Goal: Obtain resource: Obtain resource

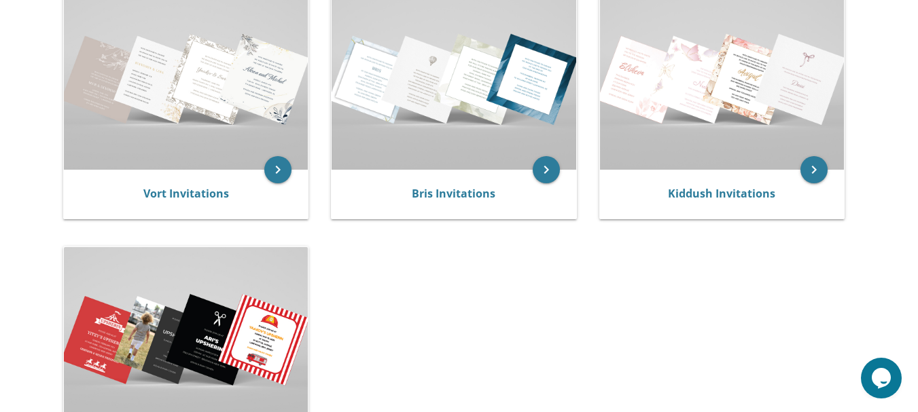
scroll to position [313, 0]
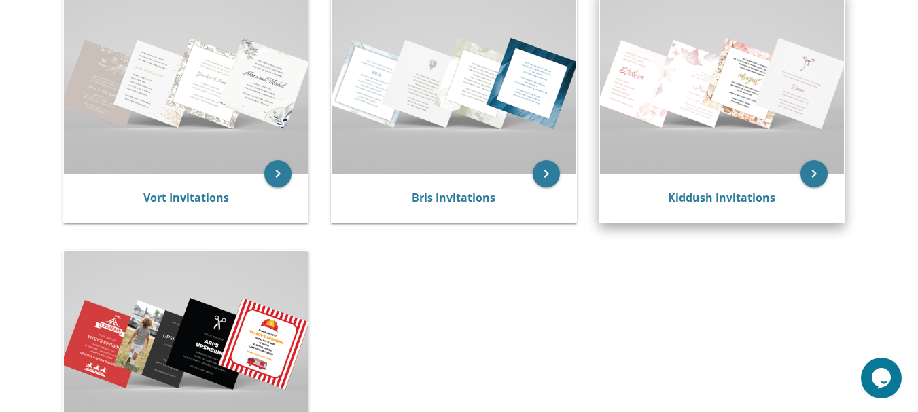
click at [701, 99] on img at bounding box center [722, 82] width 244 height 183
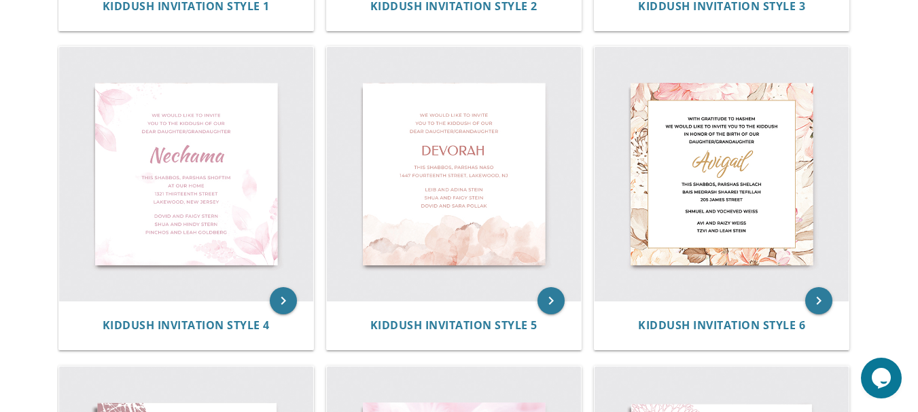
scroll to position [582, 0]
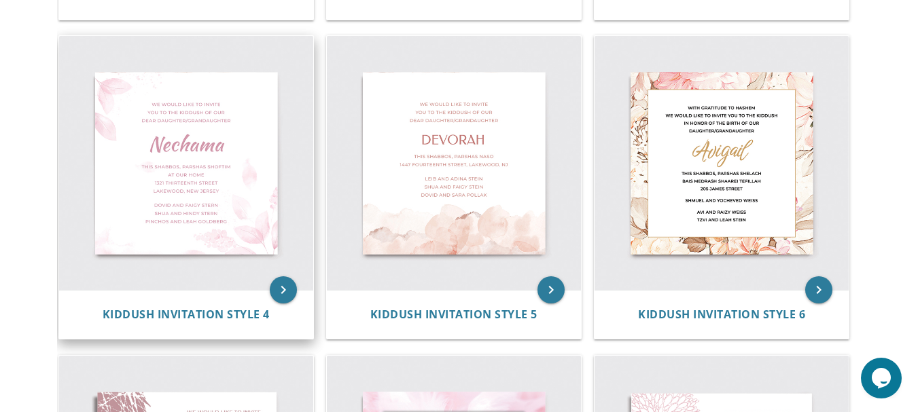
click at [191, 158] on img at bounding box center [186, 163] width 254 height 254
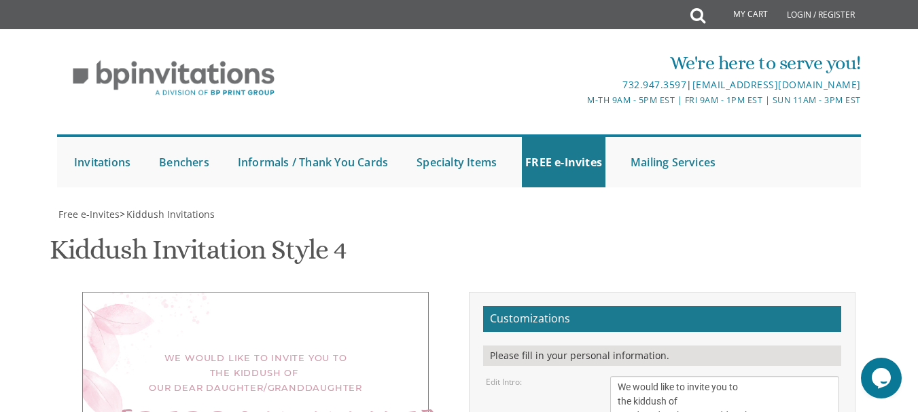
scroll to position [215, 0]
click at [620, 376] on textarea "We would like to invite you to the kiddush of our dear daughter/granddaughter" at bounding box center [724, 401] width 228 height 51
click at [657, 376] on textarea "We would like to invite you to the kiddush of our dear daughter/granddaughter" at bounding box center [724, 401] width 228 height 51
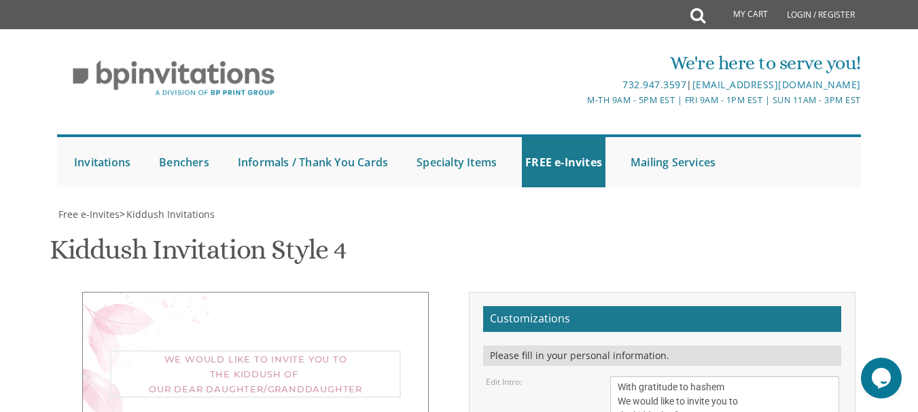
type textarea "With gratitude to hashem We would like to invite you to the kiddush of our daug…"
drag, startPoint x: 660, startPoint y: 213, endPoint x: 579, endPoint y: 219, distance: 81.1
type textarea "[PERSON_NAME]"
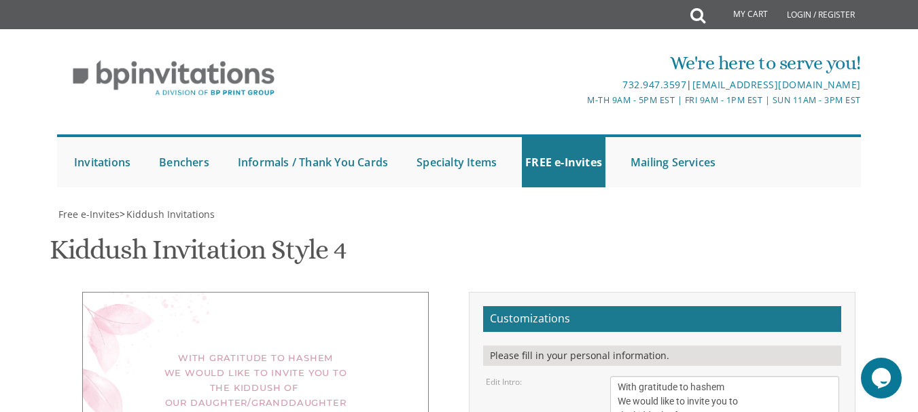
drag, startPoint x: 756, startPoint y: 257, endPoint x: 714, endPoint y: 255, distance: 42.2
paste textarea "Ha'azinu"
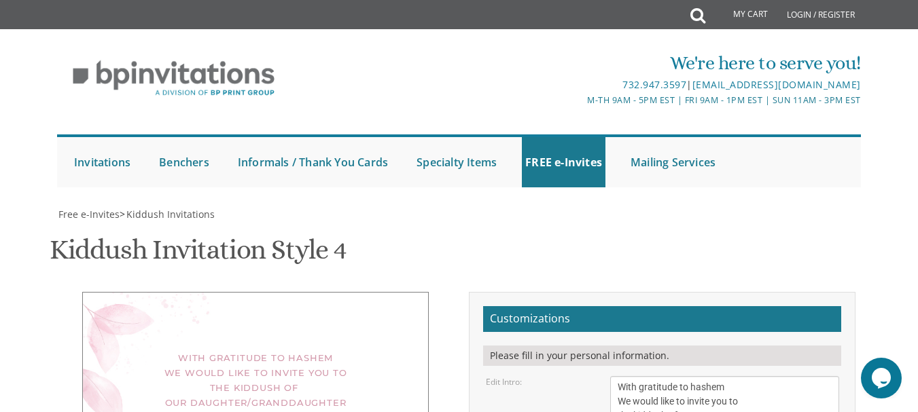
drag, startPoint x: 736, startPoint y: 259, endPoint x: 605, endPoint y: 255, distance: 131.2
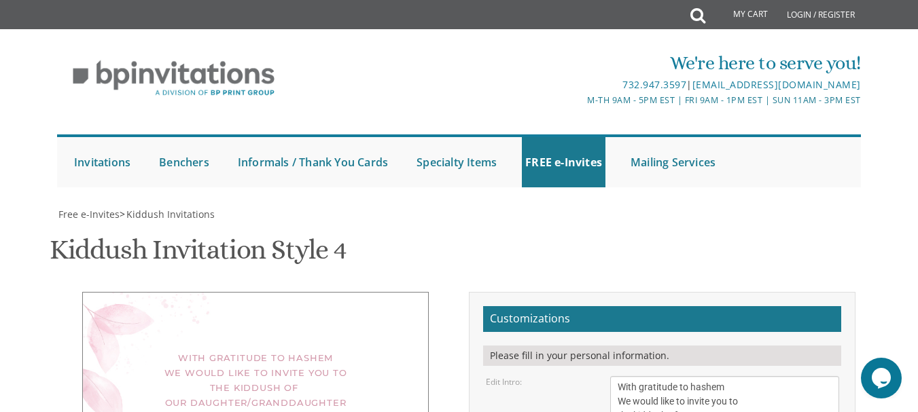
type textarea "This Shabbos, [PERSON_NAME] Ha'azinu for men, at our home [STREET_ADDRESS][US_S…"
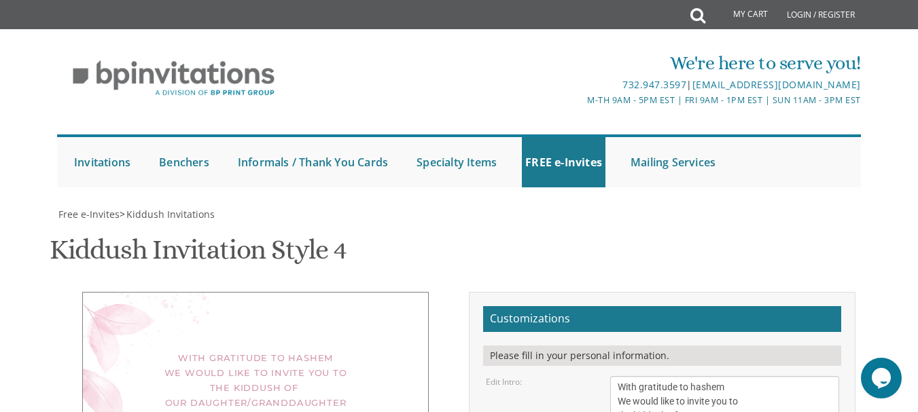
drag, startPoint x: 713, startPoint y: 246, endPoint x: 589, endPoint y: 240, distance: 124.5
drag, startPoint x: 736, startPoint y: 230, endPoint x: 620, endPoint y: 227, distance: 116.2
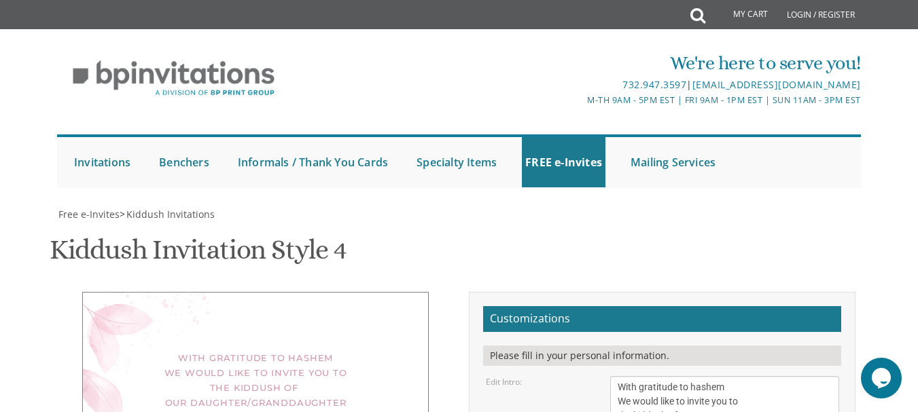
drag, startPoint x: 618, startPoint y: 228, endPoint x: 748, endPoint y: 224, distance: 129.9
drag, startPoint x: 751, startPoint y: 247, endPoint x: 617, endPoint y: 253, distance: 134.0
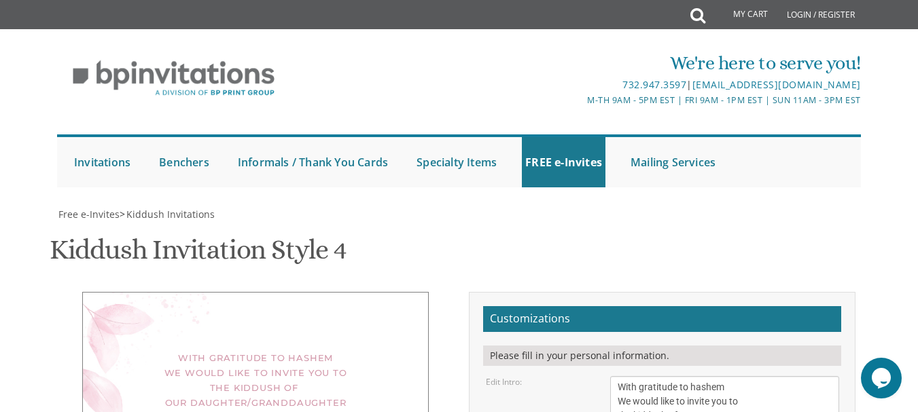
scroll to position [331, 0]
type textarea "[PERSON_NAME] and [PERSON_NAME] [PERSON_NAME] and [PERSON_NAME] [PERSON_NAME] a…"
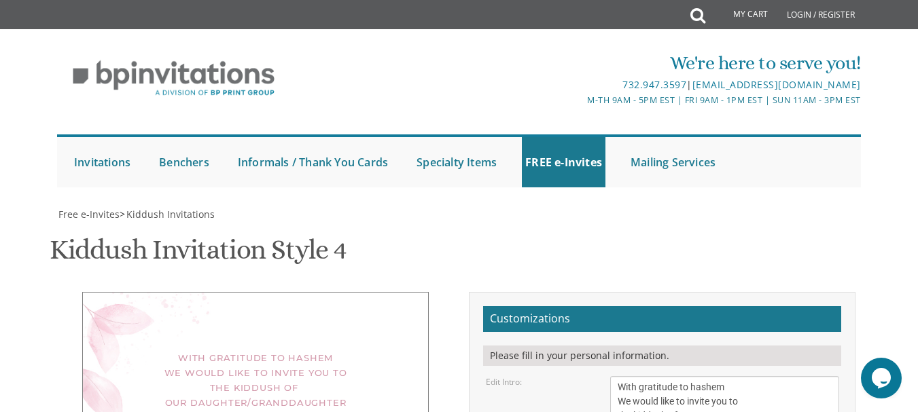
type textarea "This Shabbos, Parshas Ha'azinu for men, at our home [STREET_ADDRESS][US_STATE][…"
type input "[EMAIL_ADDRESS][DOMAIN_NAME]"
